Goal: Information Seeking & Learning: Learn about a topic

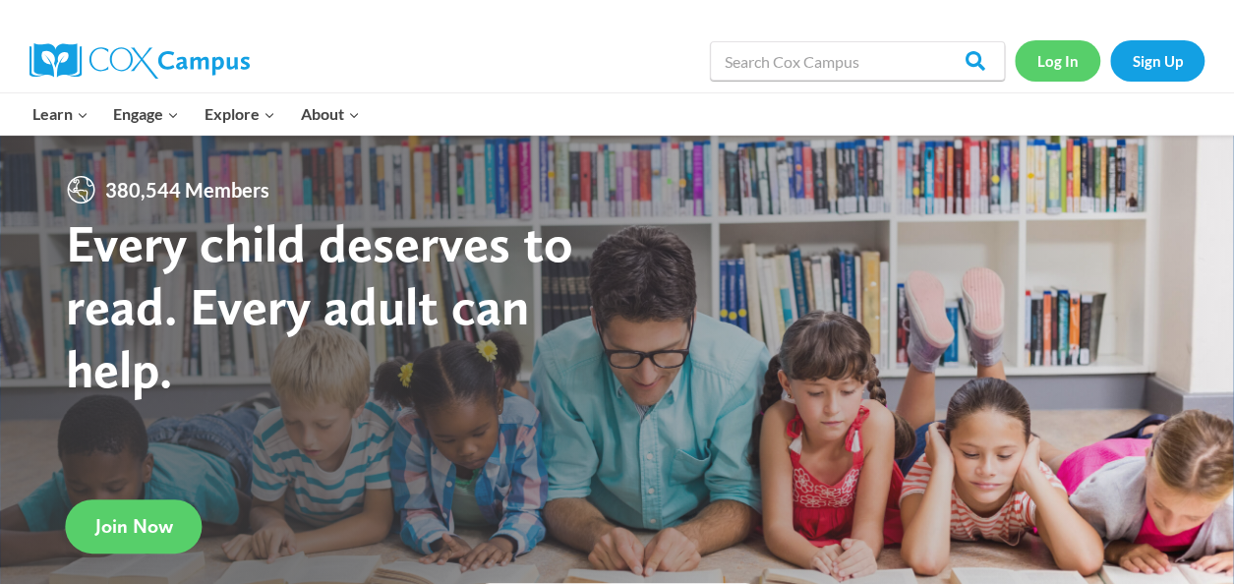
click at [1048, 58] on link "Log In" at bounding box center [1058, 60] width 86 height 40
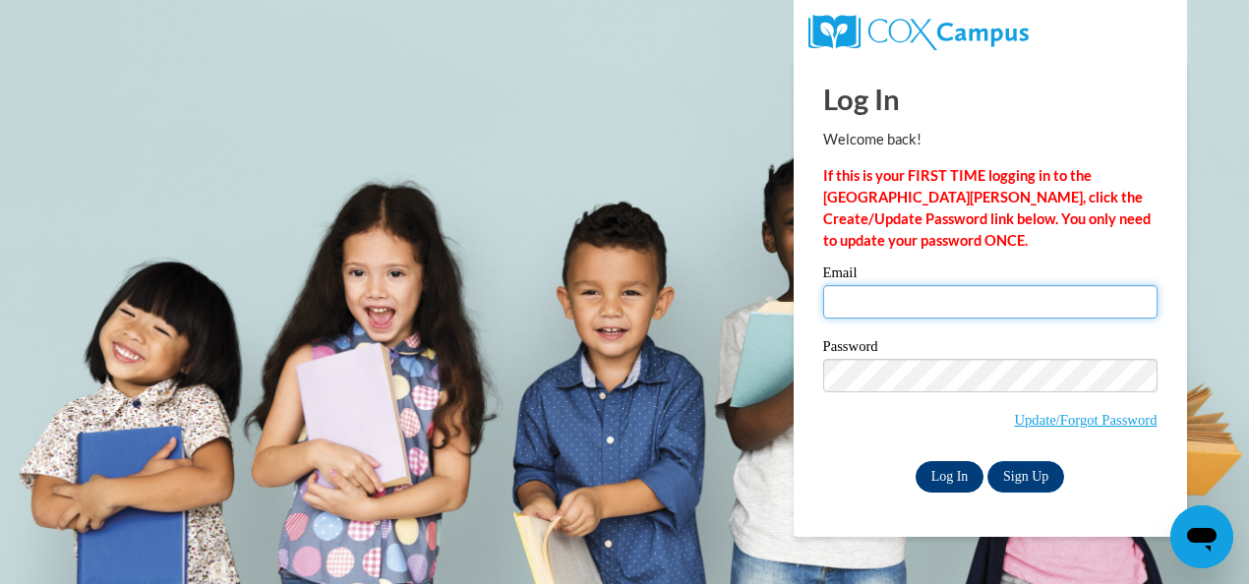
type input "armstrong.amy.b@muscogee.k12.ga.us"
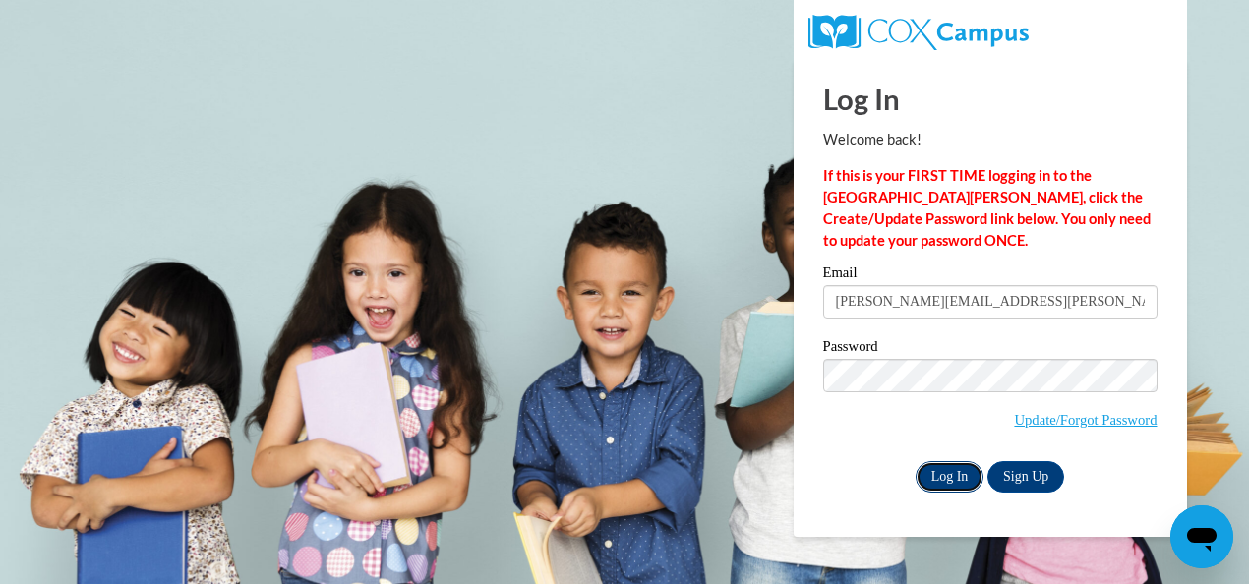
click at [954, 481] on input "Log In" at bounding box center [949, 476] width 69 height 31
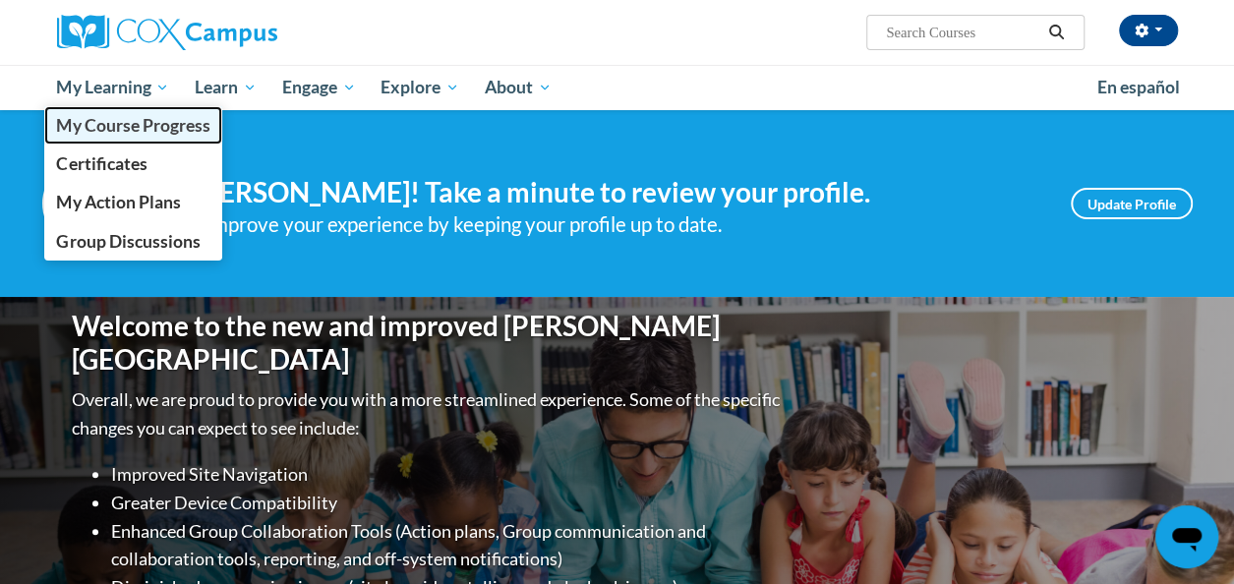
click at [117, 132] on span "My Course Progress" at bounding box center [132, 125] width 153 height 21
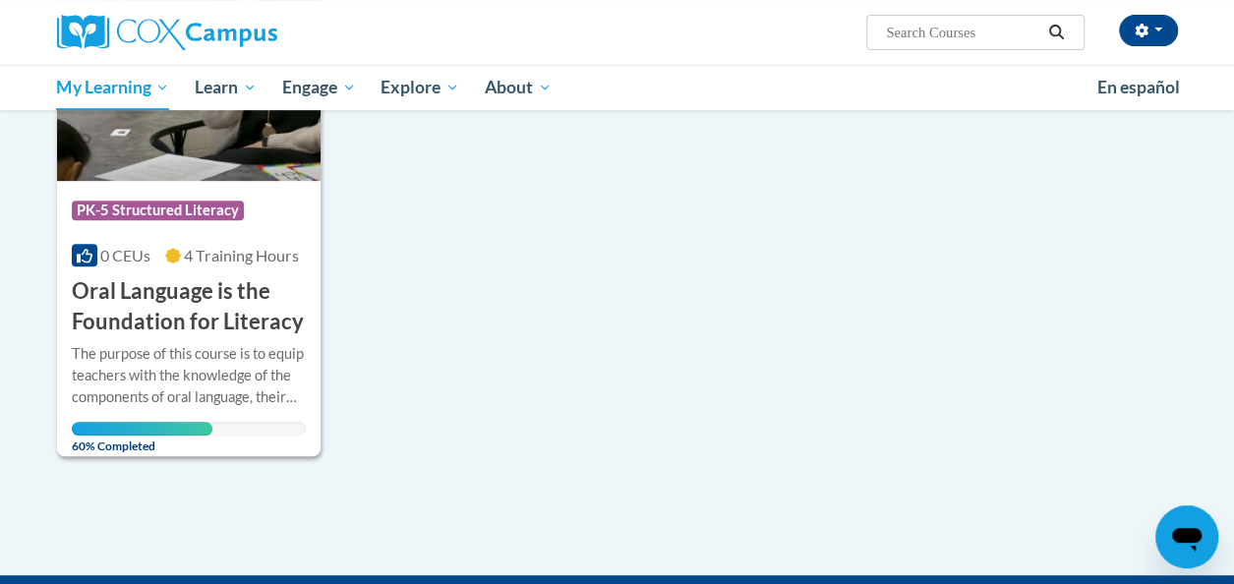
scroll to position [400, 0]
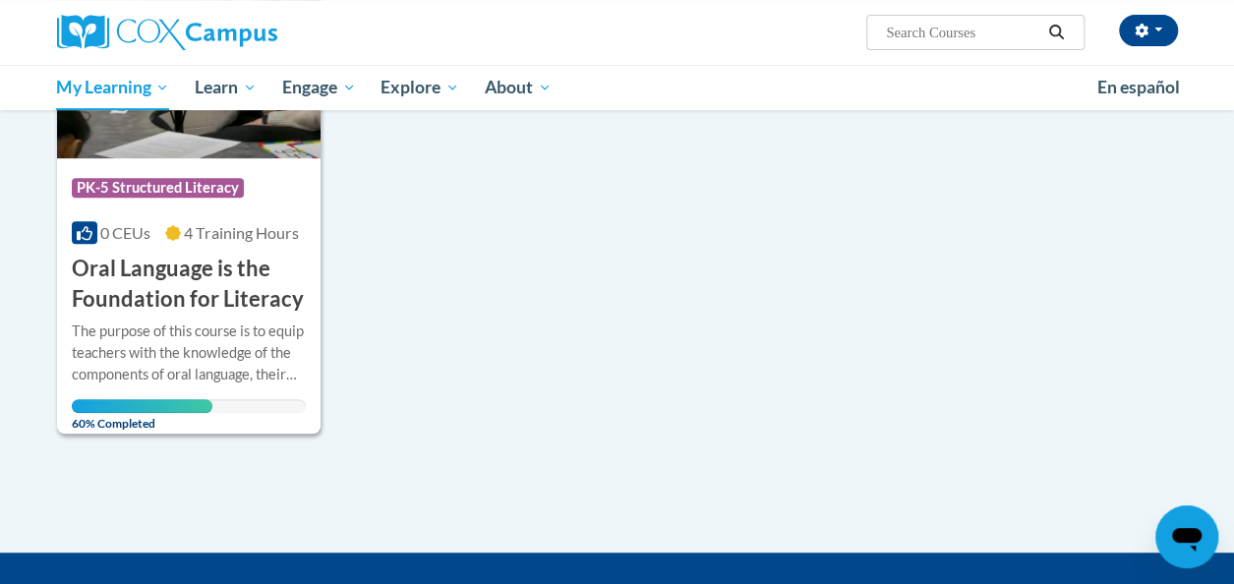
click at [206, 320] on div at bounding box center [189, 320] width 234 height 1
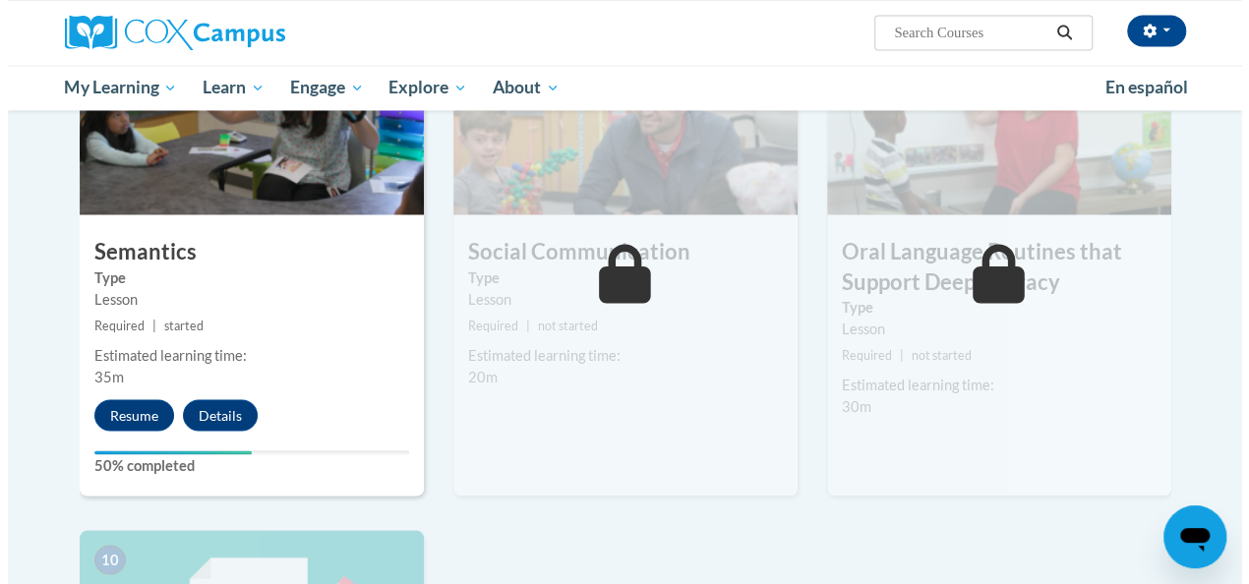
scroll to position [1628, 0]
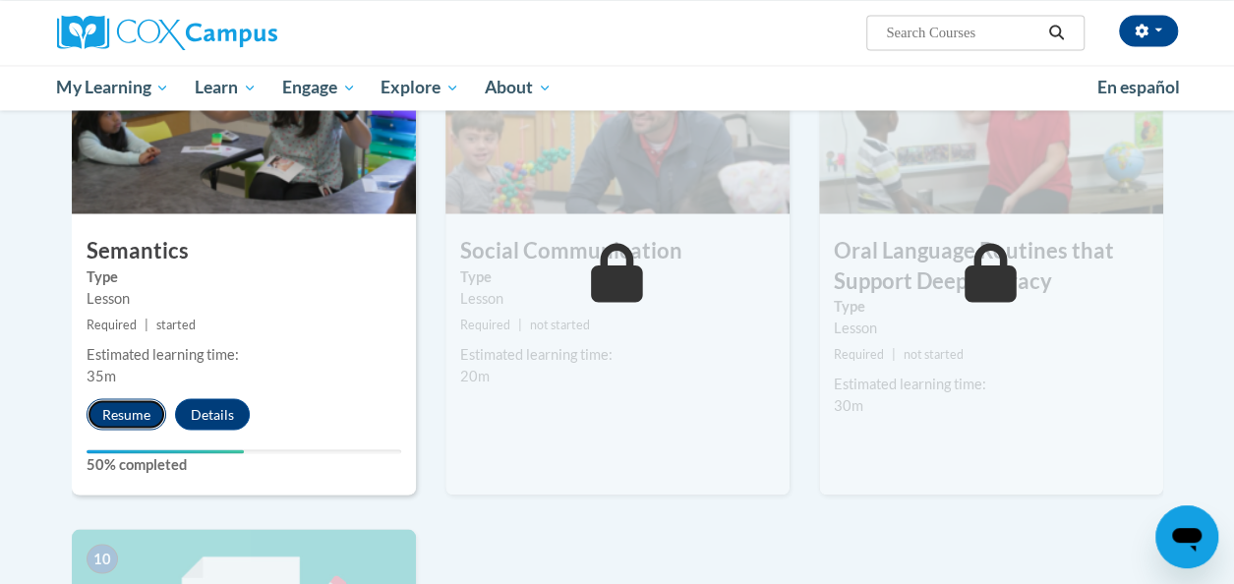
click at [121, 413] on button "Resume" at bounding box center [127, 413] width 80 height 31
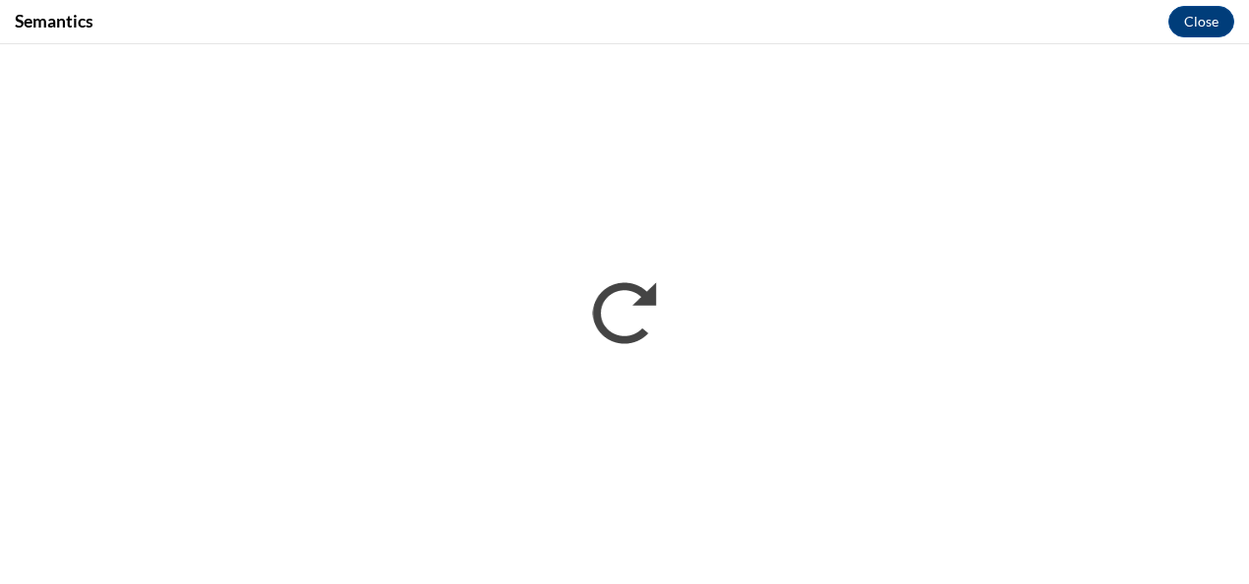
scroll to position [0, 0]
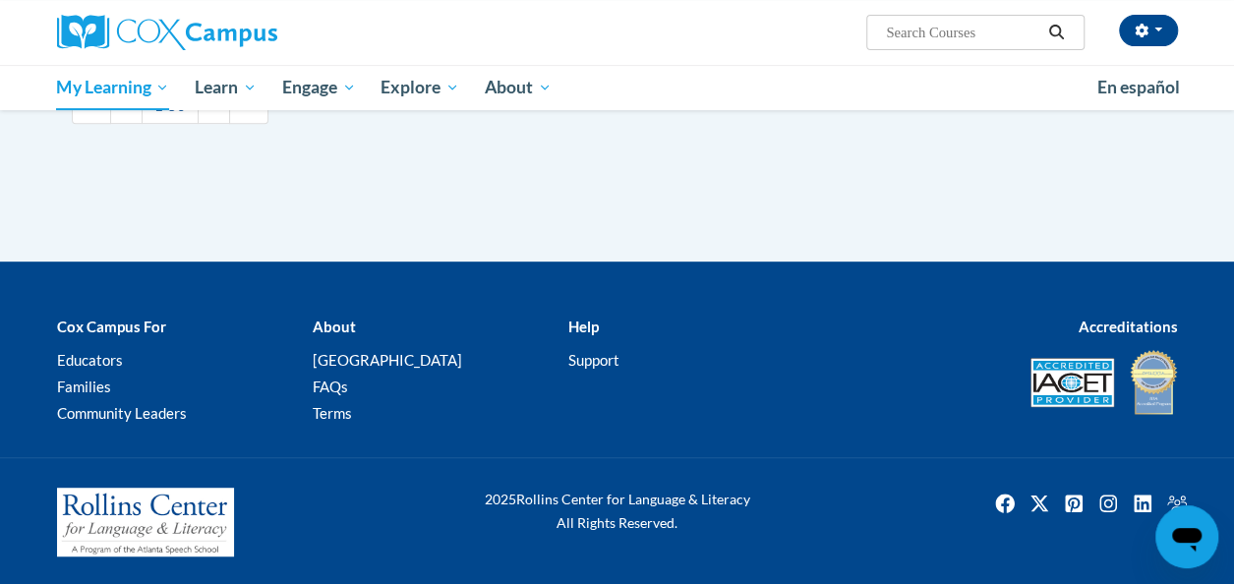
scroll to position [300, 0]
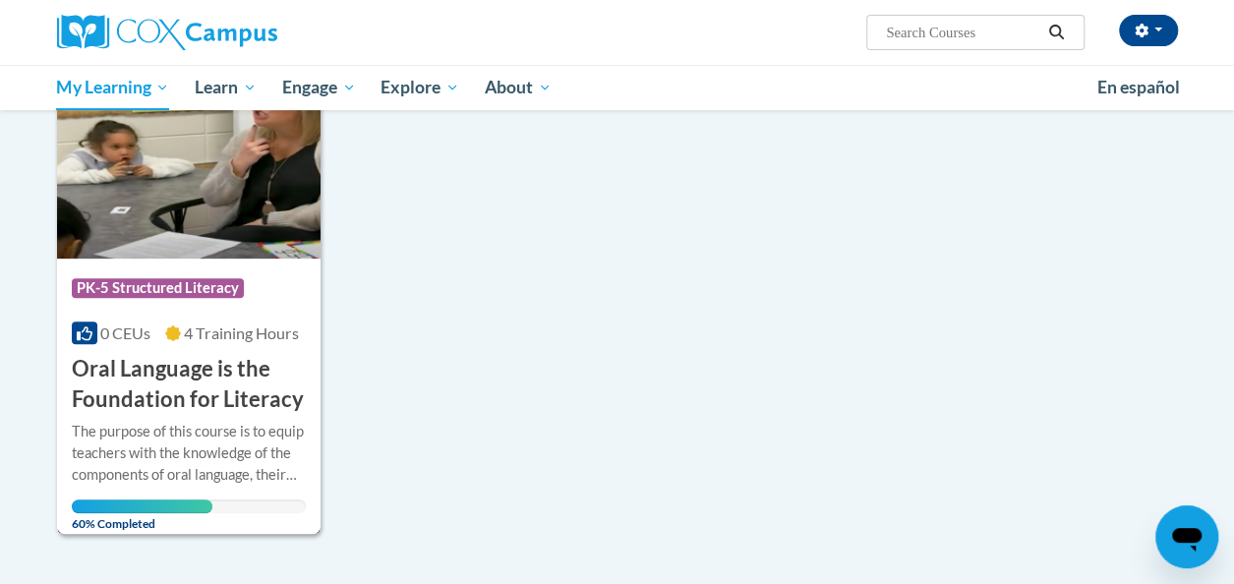
click at [171, 381] on h3 "Oral Language is the Foundation for Literacy" at bounding box center [189, 384] width 234 height 61
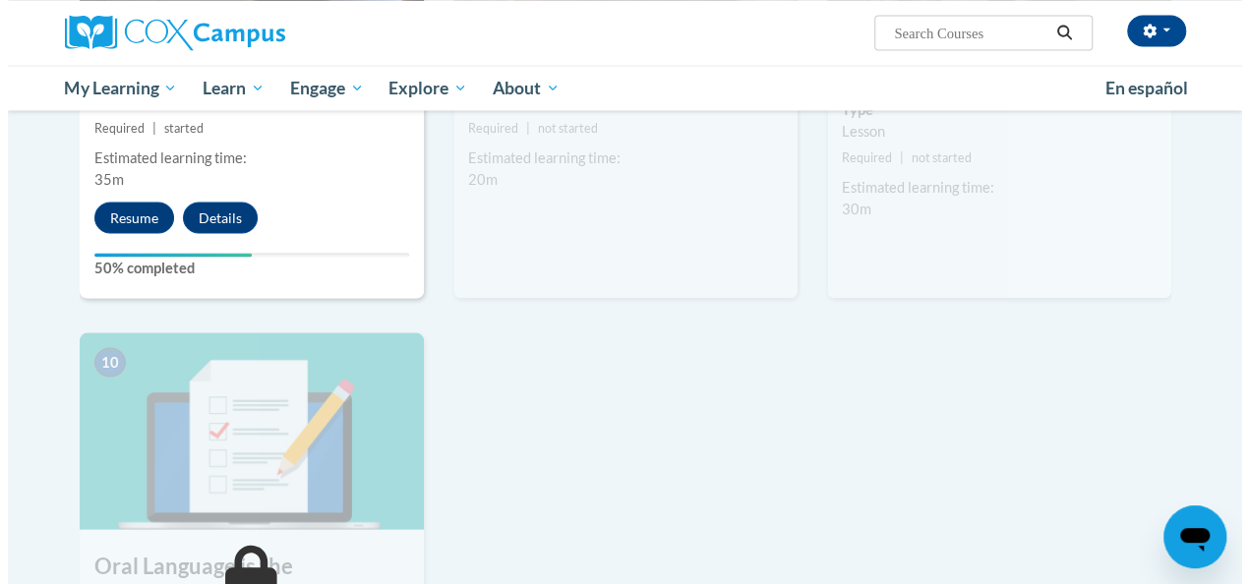
scroll to position [1801, 0]
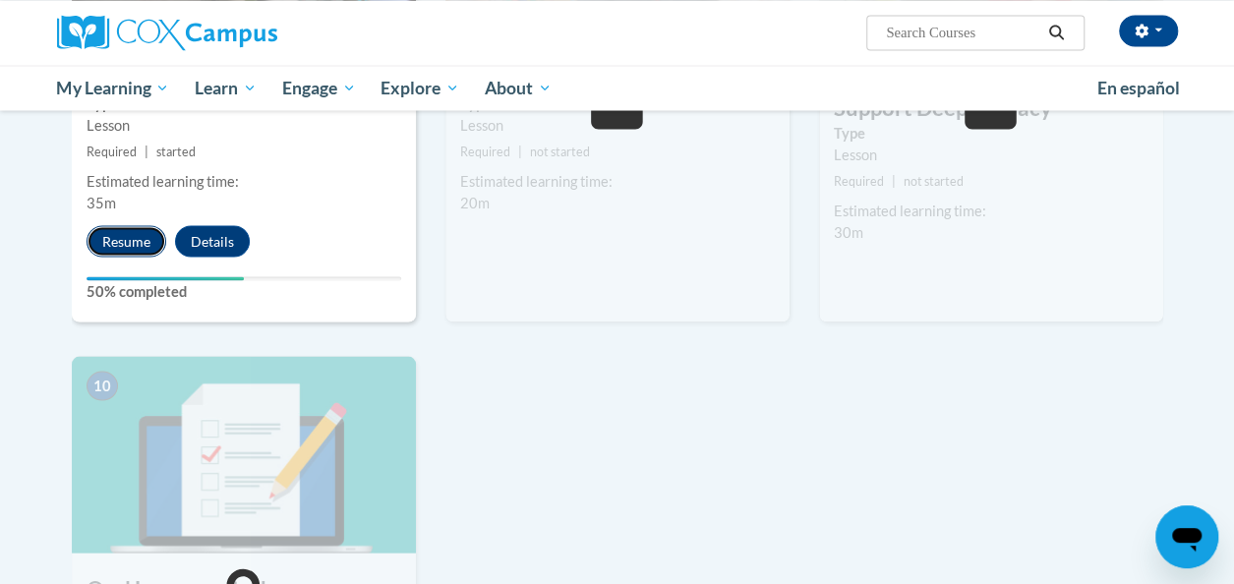
click at [110, 246] on button "Resume" at bounding box center [127, 240] width 80 height 31
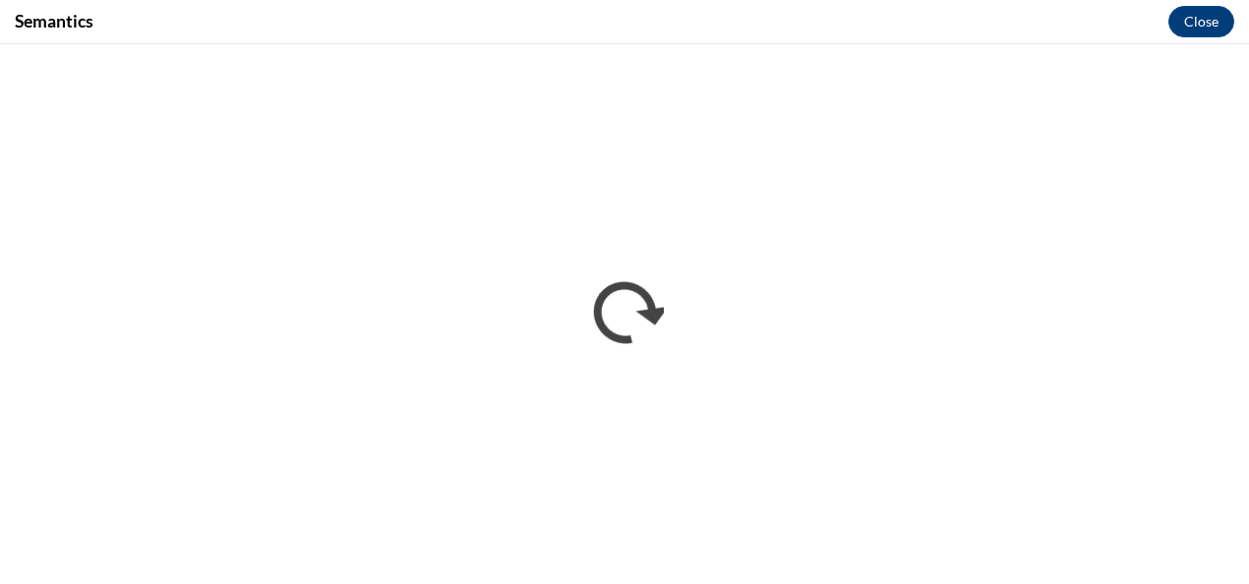
scroll to position [0, 0]
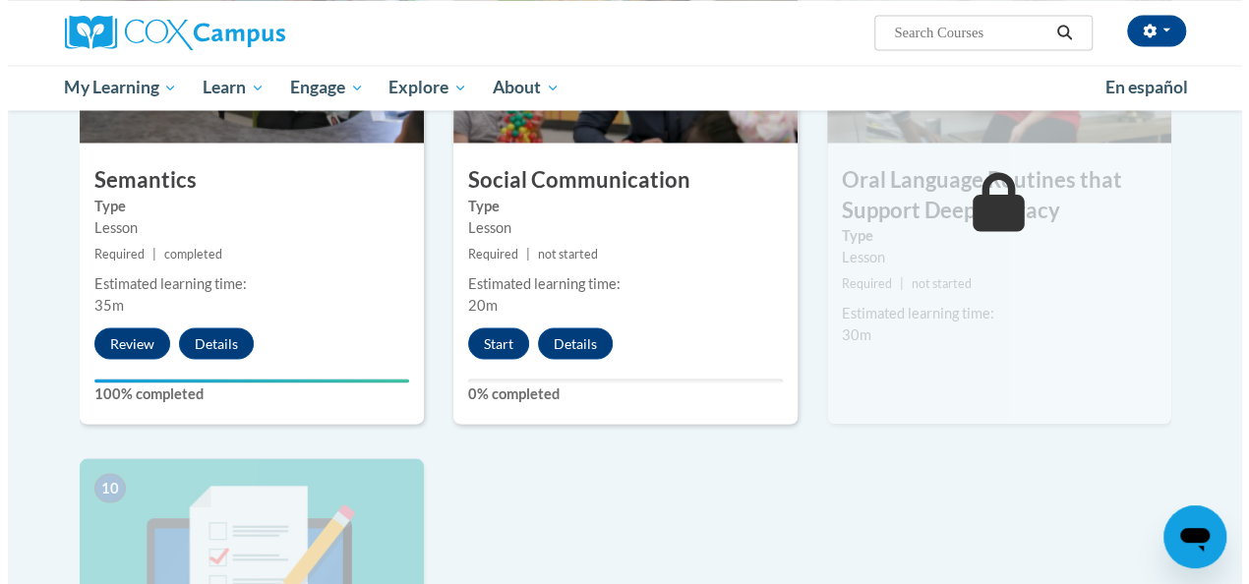
scroll to position [1698, 0]
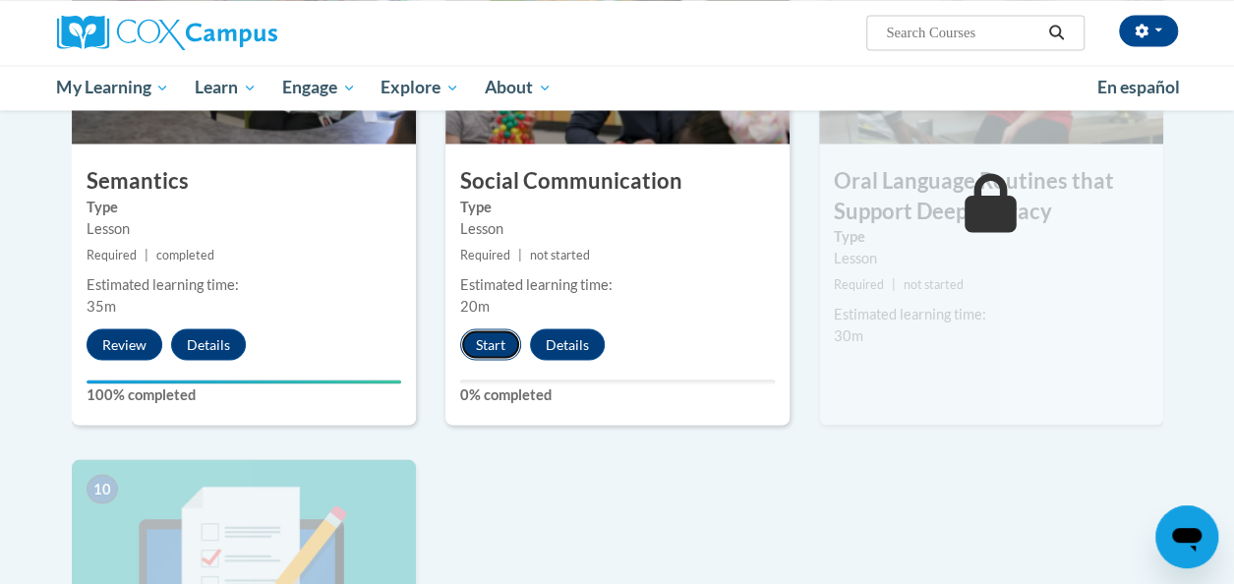
click at [486, 340] on button "Start" at bounding box center [490, 343] width 61 height 31
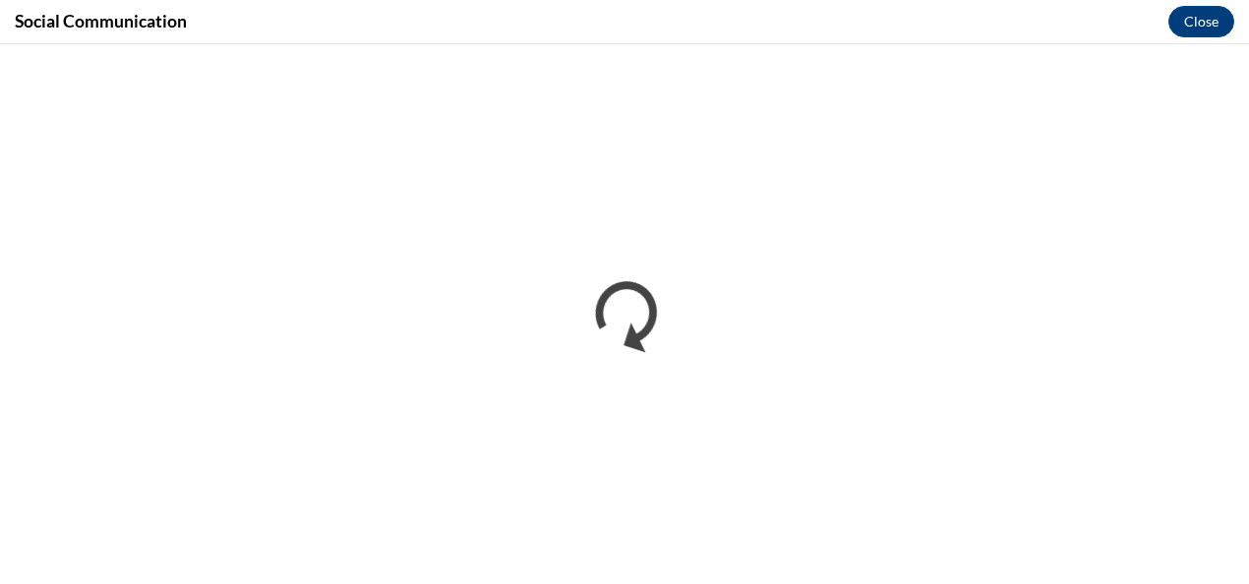
scroll to position [0, 0]
